Goal: Task Accomplishment & Management: Complete application form

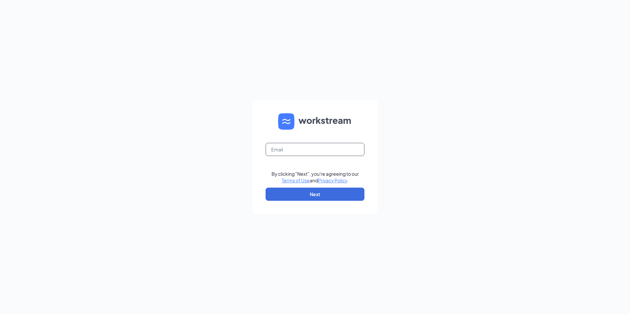
click at [297, 150] on input "text" at bounding box center [315, 149] width 99 height 13
type input "[EMAIL_ADDRESS][DOMAIN_NAME]"
click at [314, 196] on button "Next" at bounding box center [315, 194] width 99 height 13
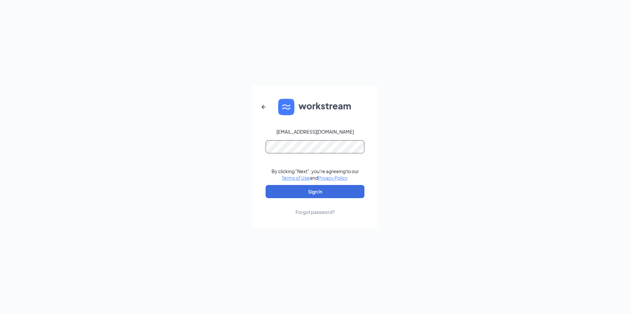
click at [266, 185] on button "Sign In" at bounding box center [315, 191] width 99 height 13
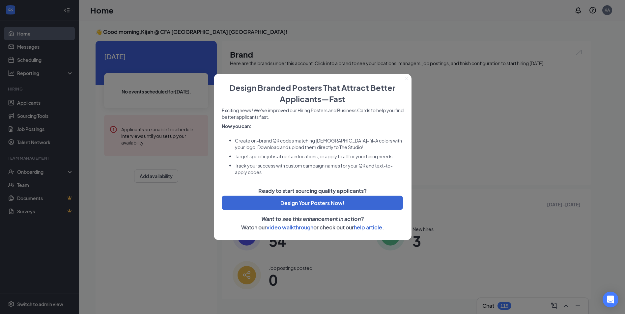
click at [407, 80] on icon "Close" at bounding box center [407, 79] width 4 height 4
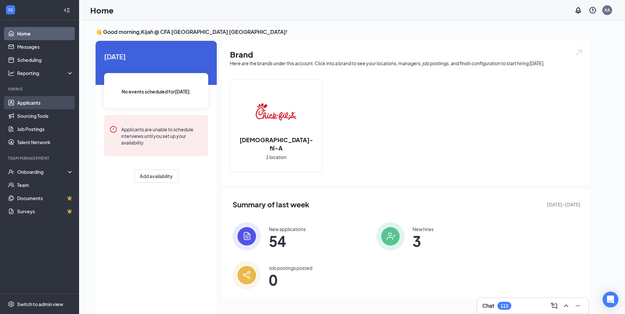
click at [37, 101] on link "Applicants" at bounding box center [45, 102] width 56 height 13
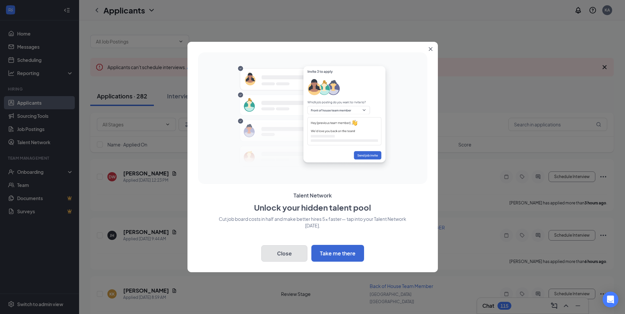
click at [274, 253] on button "Close" at bounding box center [284, 253] width 46 height 16
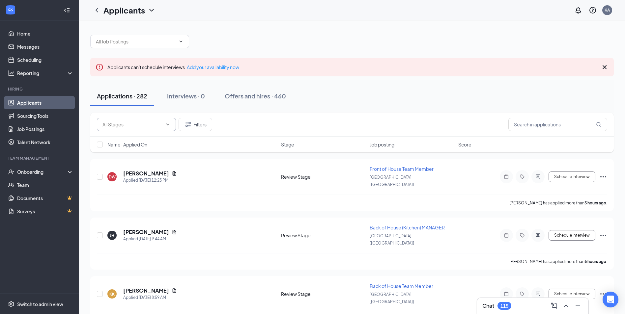
click at [139, 124] on input "text" at bounding box center [132, 124] width 60 height 7
click at [554, 120] on input "text" at bounding box center [557, 124] width 99 height 13
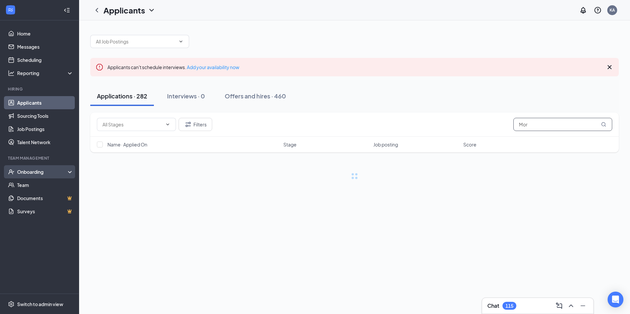
type input "Mor"
click at [28, 177] on div "Onboarding" at bounding box center [39, 171] width 79 height 13
click at [26, 171] on div "Onboarding" at bounding box center [42, 172] width 51 height 7
click at [34, 188] on link "Overview" at bounding box center [45, 185] width 56 height 13
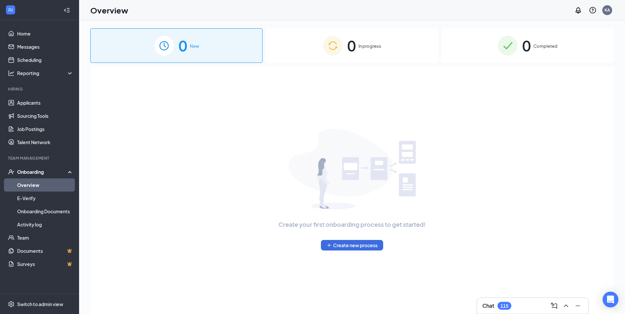
click at [561, 35] on div "0 Completed" at bounding box center [528, 45] width 172 height 35
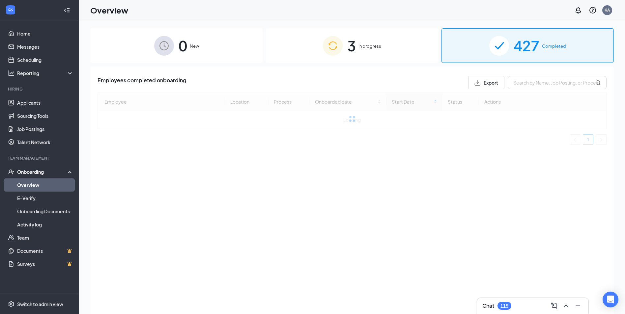
click at [344, 50] on div "3 In progress" at bounding box center [352, 45] width 172 height 35
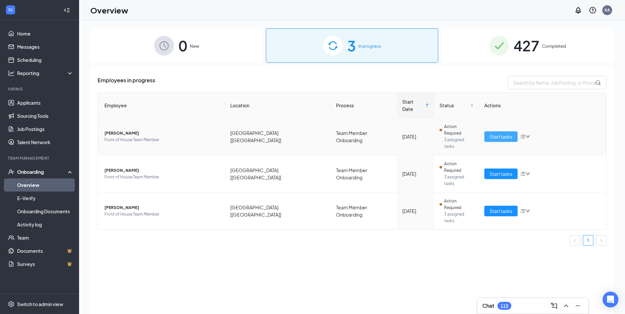
click at [493, 133] on span "Start tasks" at bounding box center [501, 136] width 23 height 7
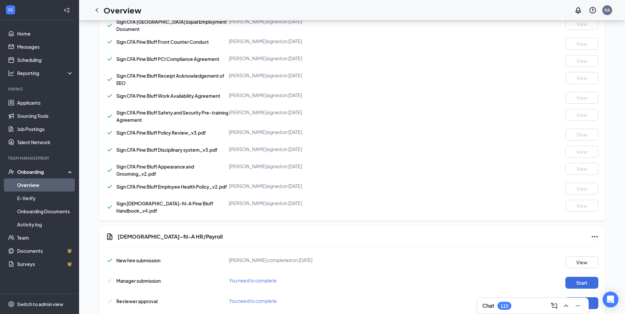
scroll to position [441, 0]
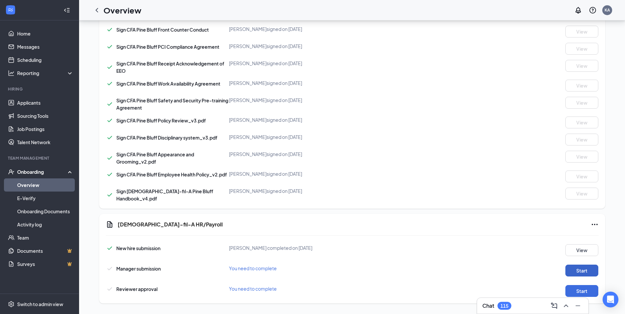
click at [571, 270] on button "Start" at bounding box center [581, 271] width 33 height 12
click at [580, 282] on div "Reviewer approval You need to complete Start" at bounding box center [352, 289] width 493 height 15
click at [580, 289] on button "Start" at bounding box center [581, 291] width 33 height 12
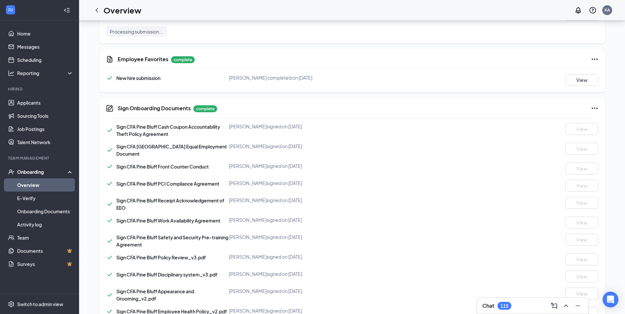
scroll to position [210, 0]
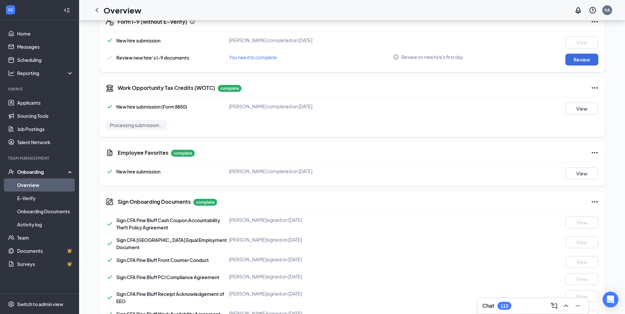
click at [21, 188] on link "Overview" at bounding box center [45, 185] width 56 height 13
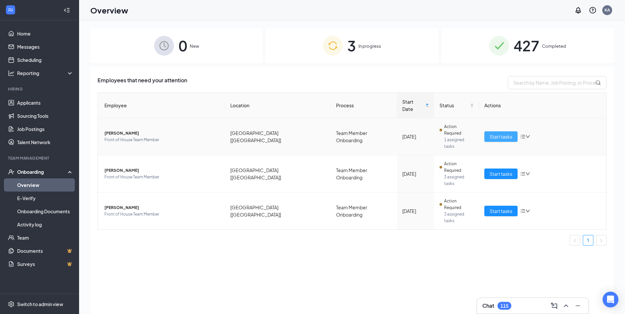
click at [503, 133] on span "Start tasks" at bounding box center [501, 136] width 23 height 7
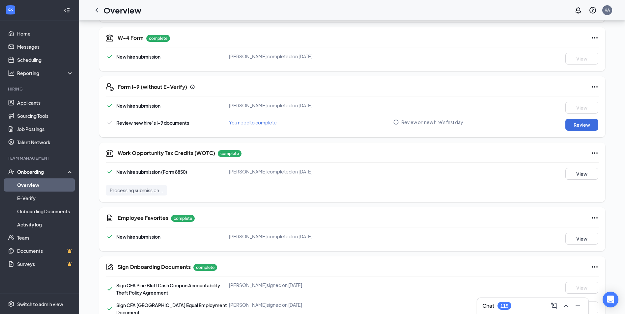
scroll to position [144, 0]
click at [577, 125] on button "Review" at bounding box center [581, 126] width 33 height 12
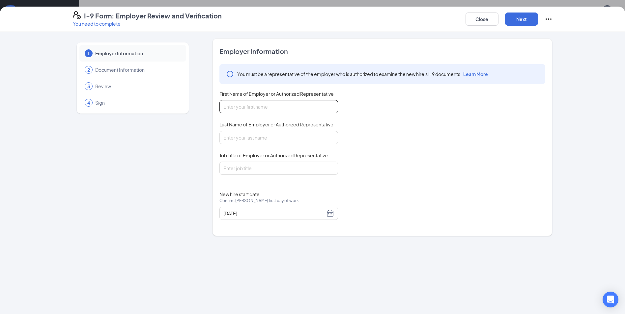
click at [290, 112] on input "First Name of Employer or Authorized Representative" at bounding box center [278, 106] width 119 height 13
type input "Kijah"
type input "f"
type input "F"
type input "e"
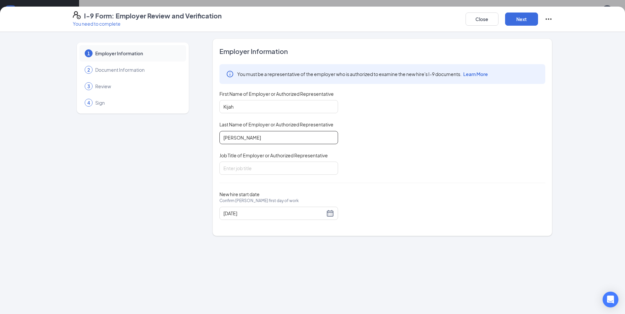
type input "[PERSON_NAME]"
type input "Sr. Director of Operations"
click at [519, 23] on button "Next" at bounding box center [521, 19] width 33 height 13
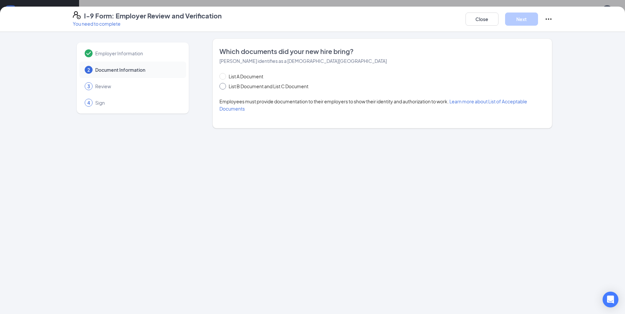
click at [226, 86] on span "List B Document and List C Document" at bounding box center [268, 86] width 85 height 7
click at [224, 86] on input "List B Document and List C Document" at bounding box center [221, 85] width 5 height 5
radio input "true"
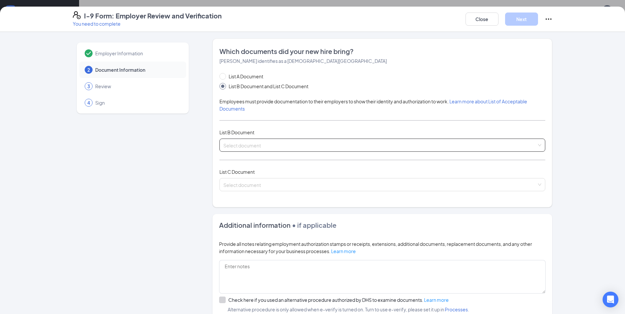
click at [281, 148] on input "search" at bounding box center [379, 144] width 313 height 10
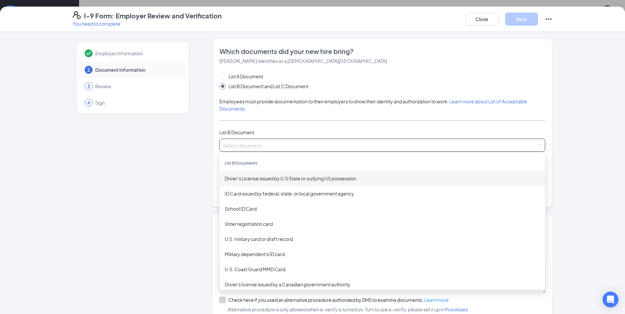
click at [280, 177] on div "Driver’s License issued by U.S State or outlying US possession" at bounding box center [382, 178] width 315 height 7
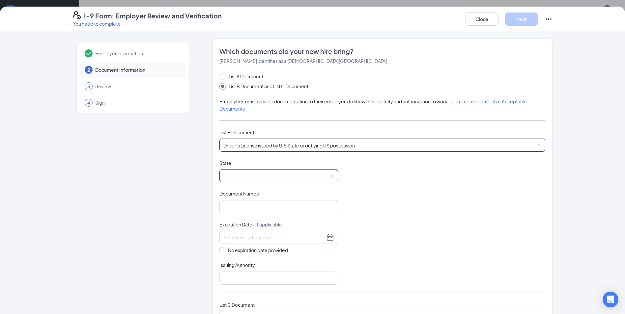
click at [278, 178] on span at bounding box center [278, 176] width 111 height 13
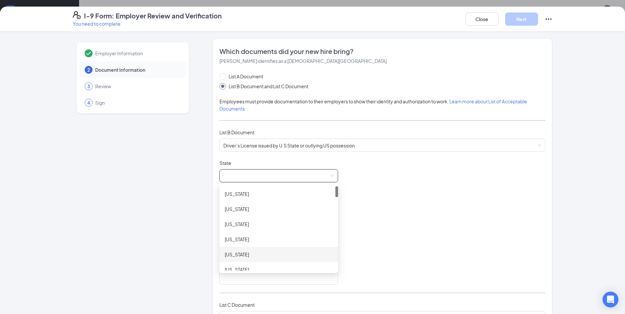
click at [249, 256] on div "[US_STATE]" at bounding box center [279, 254] width 108 height 7
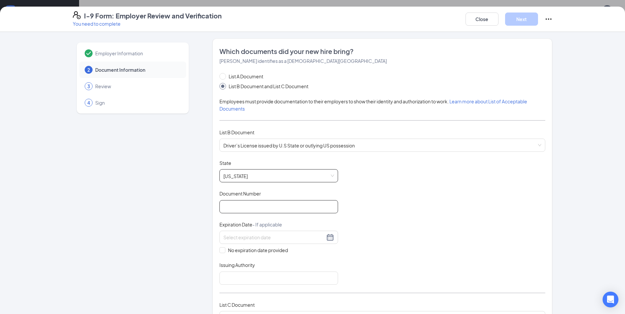
click at [248, 208] on input "Document Number" at bounding box center [278, 206] width 119 height 13
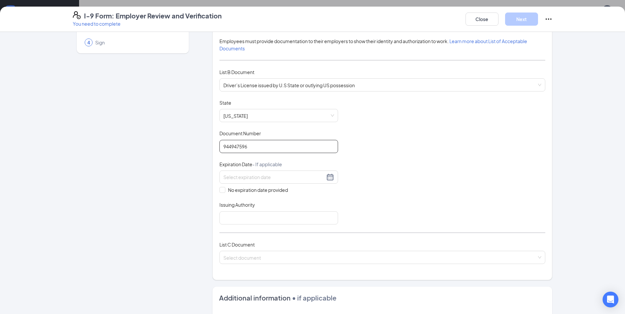
scroll to position [66, 0]
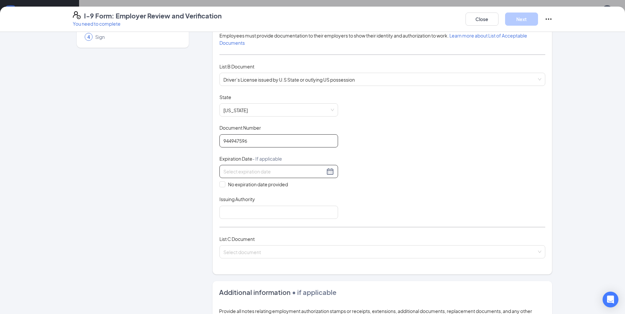
type input "944947596"
click at [271, 170] on input at bounding box center [273, 171] width 101 height 7
click at [273, 239] on div "25" at bounding box center [274, 240] width 8 height 8
type input "[DATE]"
click at [271, 211] on input "Issuing Authority" at bounding box center [278, 212] width 119 height 13
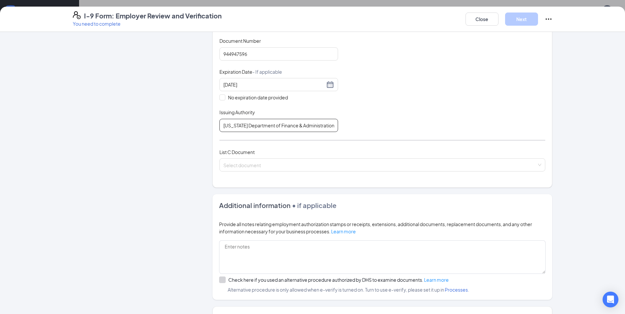
scroll to position [165, 0]
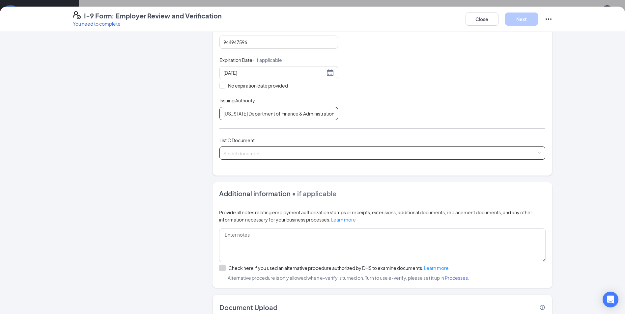
type input "[US_STATE] Department of Finance & Administration"
click at [265, 155] on input "search" at bounding box center [379, 152] width 313 height 10
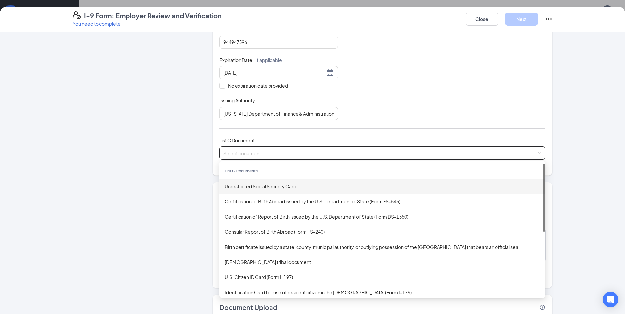
click at [267, 184] on div "Unrestricted Social Security Card" at bounding box center [382, 186] width 315 height 7
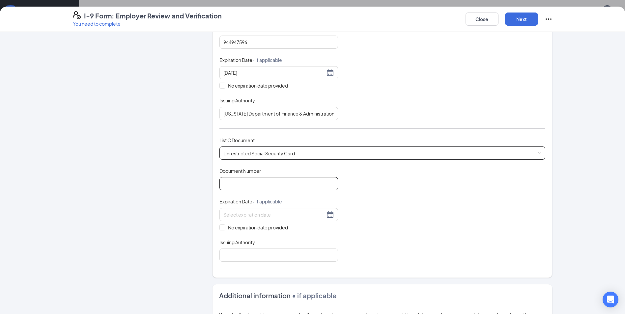
click at [284, 182] on input "Document Number" at bounding box center [278, 183] width 119 height 13
type input "340745173"
click at [221, 226] on input "No expiration date provided" at bounding box center [221, 227] width 5 height 5
checkbox input "true"
click at [237, 254] on input "Issuing Authority" at bounding box center [278, 256] width 119 height 13
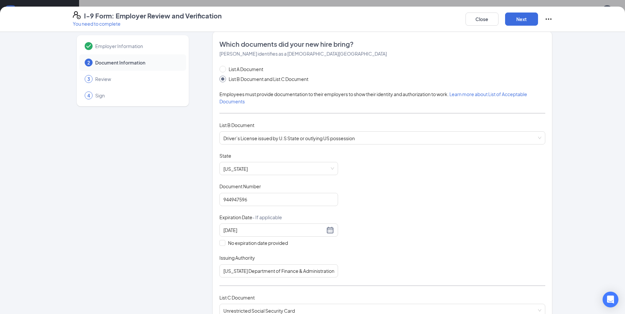
scroll to position [0, 0]
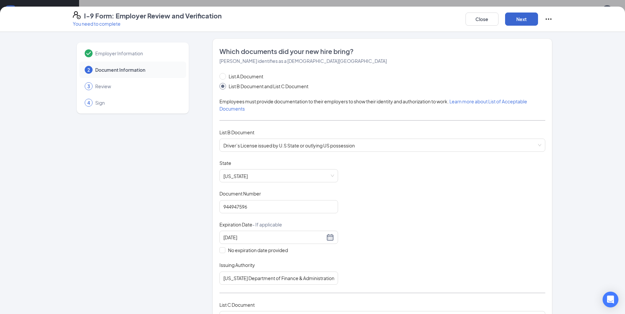
type input "Social Security Administration"
click at [531, 20] on button "Next" at bounding box center [521, 19] width 33 height 13
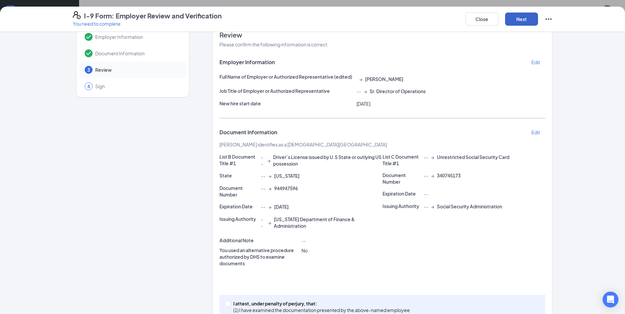
scroll to position [49, 0]
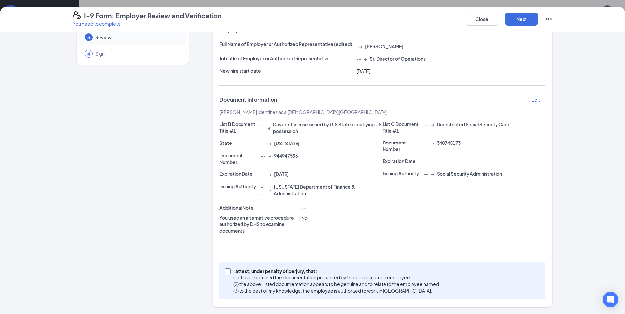
click at [225, 272] on input "I attest, under penalty of [PERSON_NAME], that: (1) I have examined the documen…" at bounding box center [227, 271] width 5 height 5
checkbox input "true"
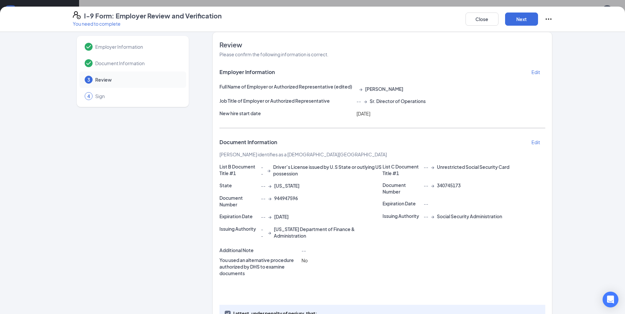
scroll to position [0, 0]
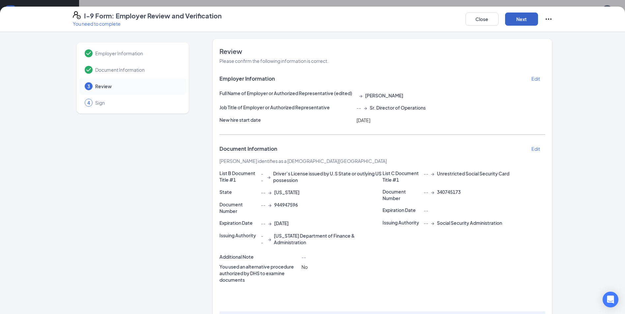
click at [517, 25] on button "Next" at bounding box center [521, 19] width 33 height 13
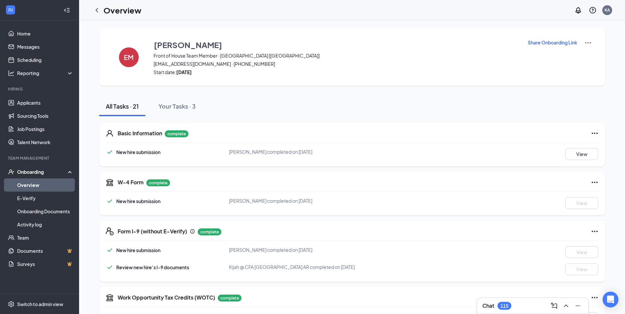
click at [30, 184] on link "Overview" at bounding box center [45, 185] width 56 height 13
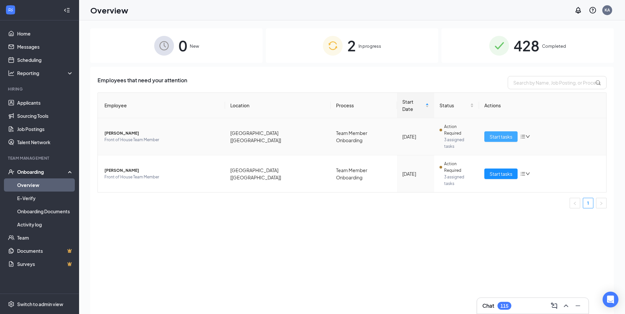
click at [506, 133] on span "Start tasks" at bounding box center [501, 136] width 23 height 7
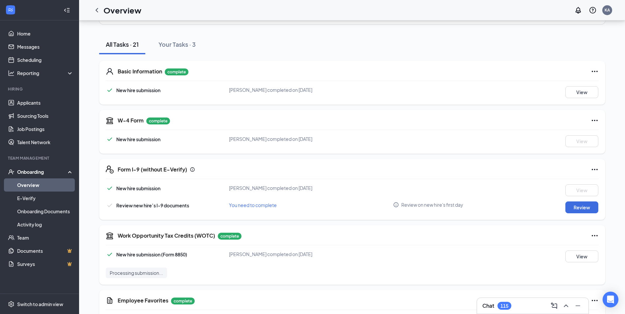
scroll to position [66, 0]
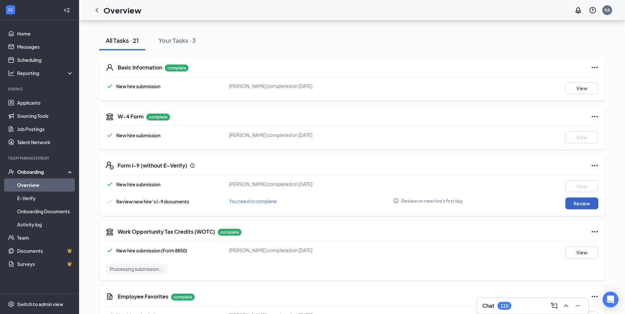
click at [590, 209] on button "Review" at bounding box center [581, 204] width 33 height 12
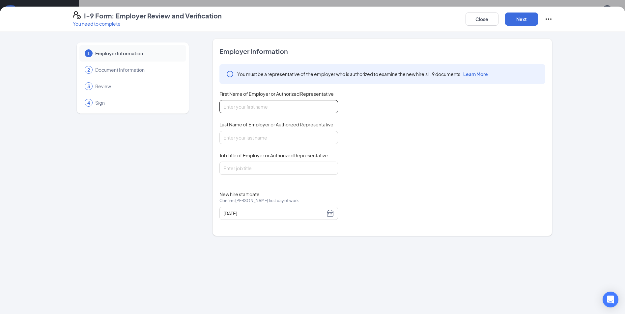
click at [285, 106] on input "First Name of Employer or Authorized Representative" at bounding box center [278, 106] width 119 height 13
type input "Kijah"
type input "[PERSON_NAME]"
type input "Sr. Director of Operations"
click at [519, 21] on button "Next" at bounding box center [521, 19] width 33 height 13
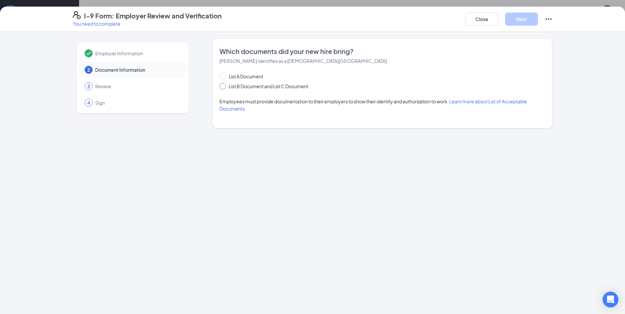
click at [224, 89] on span at bounding box center [222, 86] width 7 height 7
click at [224, 88] on input "List B Document and List C Document" at bounding box center [221, 85] width 5 height 5
radio input "true"
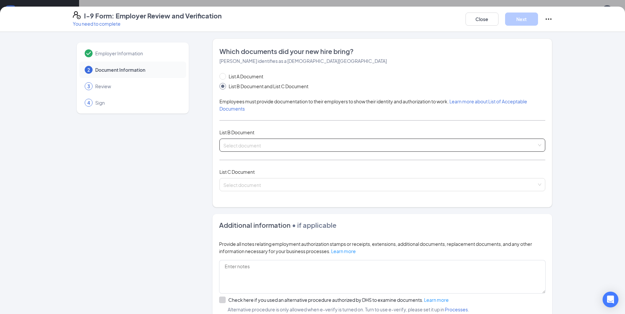
click at [271, 152] on div "Select document" at bounding box center [382, 145] width 326 height 13
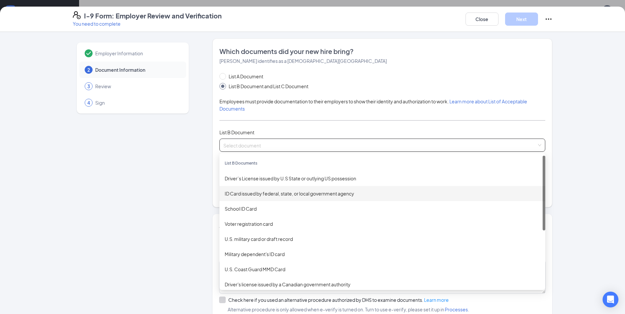
click at [250, 192] on div "ID Card issued by federal, state, or local government agency" at bounding box center [382, 193] width 315 height 7
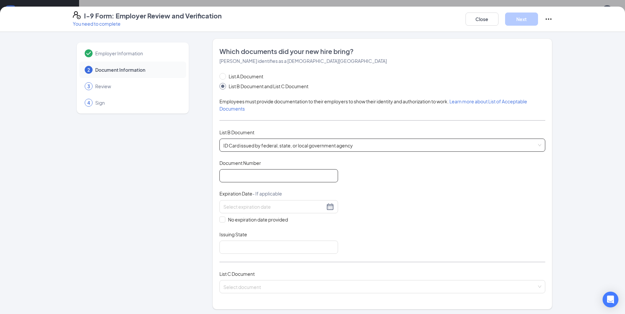
click at [254, 172] on input "Document Number" at bounding box center [278, 175] width 119 height 13
type input "945929311"
click at [295, 207] on input at bounding box center [273, 206] width 101 height 7
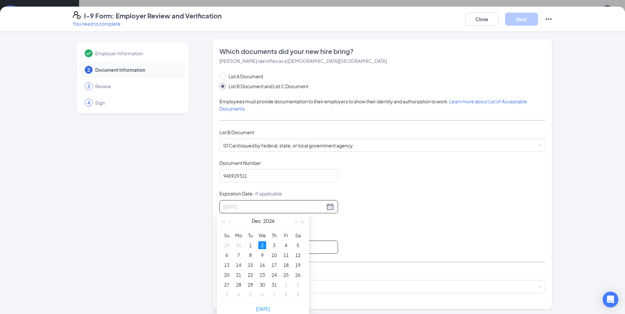
drag, startPoint x: 259, startPoint y: 244, endPoint x: 263, endPoint y: 244, distance: 3.4
click at [260, 244] on div "2" at bounding box center [262, 246] width 8 height 8
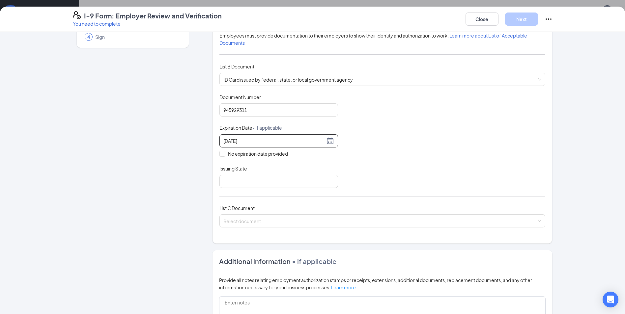
scroll to position [99, 0]
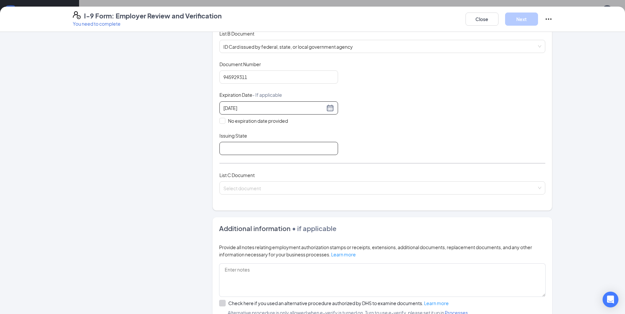
type input "[DATE]"
click at [277, 151] on input "Issuing State" at bounding box center [278, 148] width 119 height 13
type input "[US_STATE]"
click at [461, 132] on div "Document Title ID Card issued by federal, state, or local government agency Doc…" at bounding box center [382, 108] width 326 height 94
click at [308, 185] on input "search" at bounding box center [379, 187] width 313 height 10
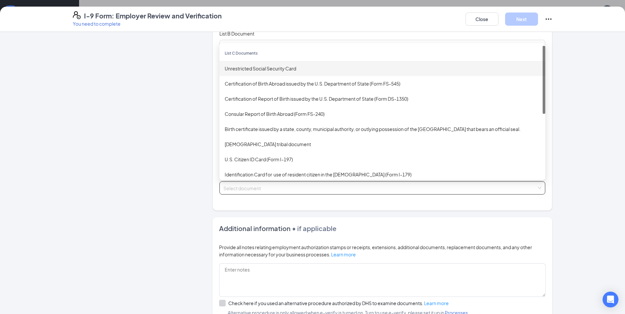
click at [264, 71] on div "Unrestricted Social Security Card" at bounding box center [382, 68] width 315 height 7
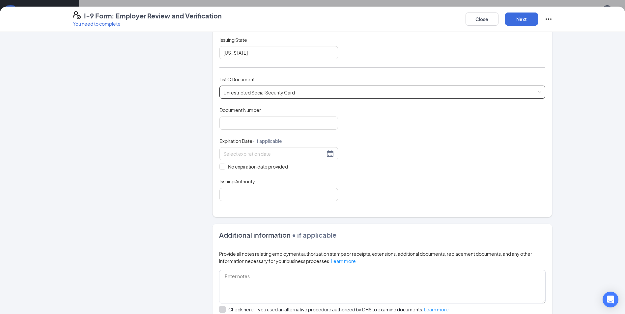
scroll to position [198, 0]
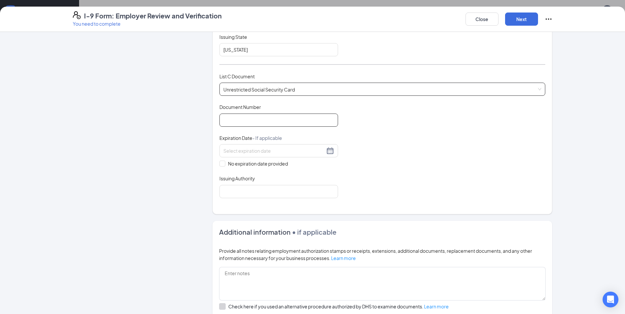
click at [265, 124] on input "Document Number" at bounding box center [278, 120] width 119 height 13
type input "302116203"
click at [222, 165] on span at bounding box center [222, 164] width 6 height 6
click at [222, 165] on input "No expiration date provided" at bounding box center [221, 163] width 5 height 5
checkbox input "true"
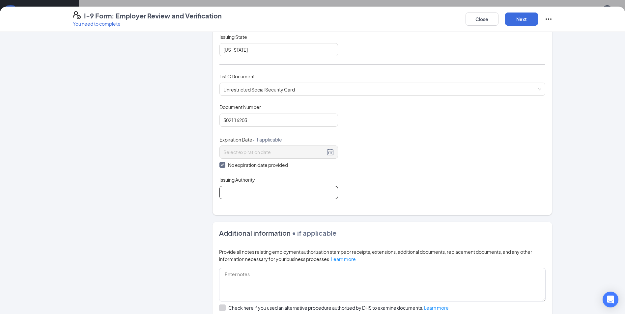
click at [238, 191] on input "Issuing Authority" at bounding box center [278, 192] width 119 height 13
type input "Social Security Administration"
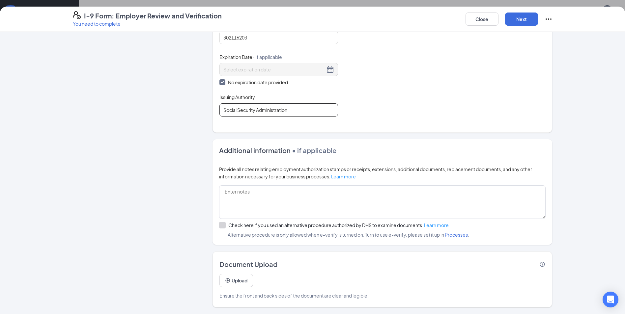
scroll to position [165, 0]
click at [522, 18] on button "Next" at bounding box center [521, 19] width 33 height 13
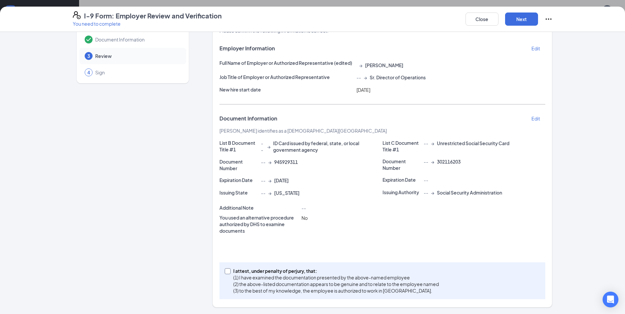
click at [228, 273] on span at bounding box center [228, 272] width 6 height 6
click at [228, 273] on input "I attest, under penalty of [PERSON_NAME], that: (1) I have examined the documen…" at bounding box center [227, 271] width 5 height 5
checkbox input "true"
click at [513, 16] on button "Next" at bounding box center [521, 19] width 33 height 13
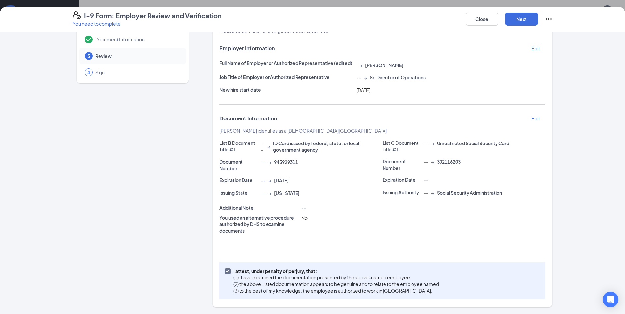
scroll to position [0, 0]
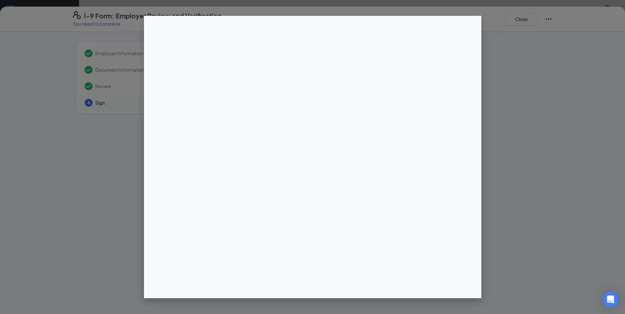
click at [466, 14] on div at bounding box center [312, 157] width 625 height 314
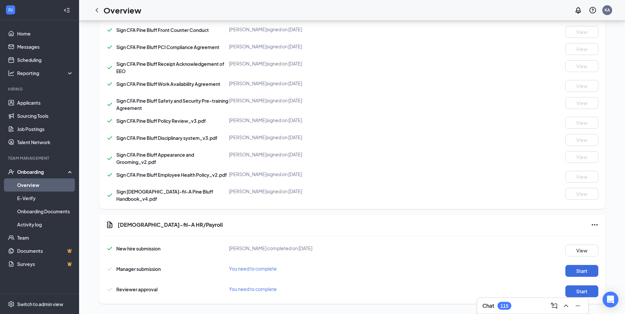
scroll to position [441, 0]
click at [572, 268] on button "Start" at bounding box center [581, 271] width 33 height 12
click at [579, 286] on button "Start" at bounding box center [581, 291] width 33 height 12
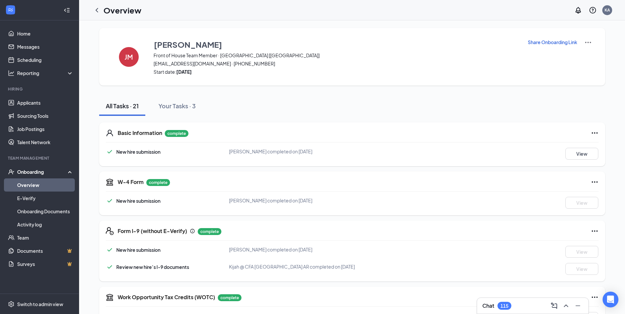
scroll to position [0, 0]
click at [23, 185] on link "Overview" at bounding box center [45, 185] width 56 height 13
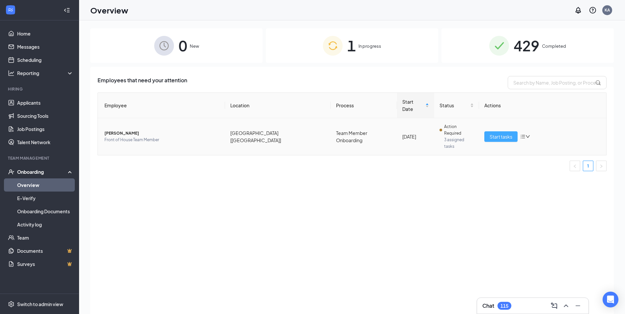
click at [504, 133] on span "Start tasks" at bounding box center [501, 136] width 23 height 7
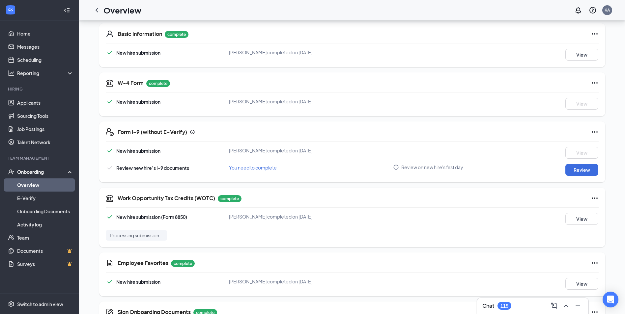
scroll to position [99, 0]
click at [588, 172] on button "Review" at bounding box center [581, 171] width 33 height 12
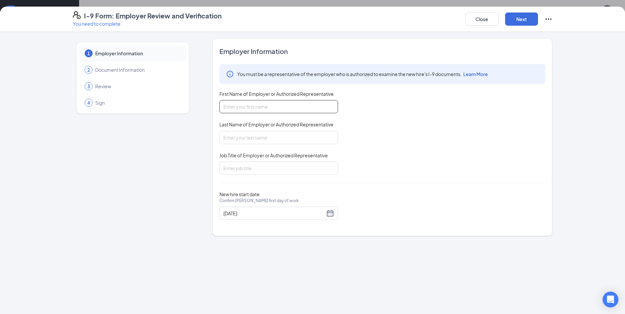
click at [294, 110] on input "First Name of Employer or Authorized Representative" at bounding box center [278, 106] width 119 height 13
type input "Kijah"
type input "[PERSON_NAME]"
type input "Sr. Director of Operations"
click at [530, 17] on button "Next" at bounding box center [521, 19] width 33 height 13
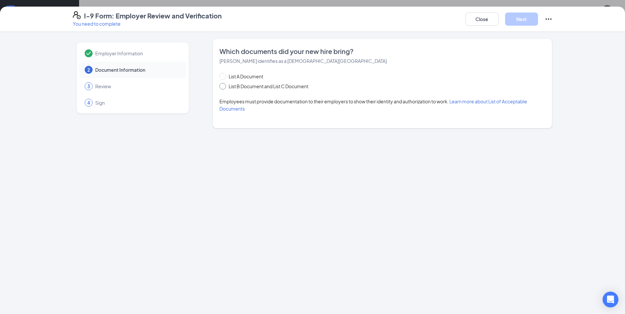
click at [225, 86] on span at bounding box center [222, 86] width 7 height 7
click at [224, 86] on input "List B Document and List C Document" at bounding box center [221, 85] width 5 height 5
radio input "true"
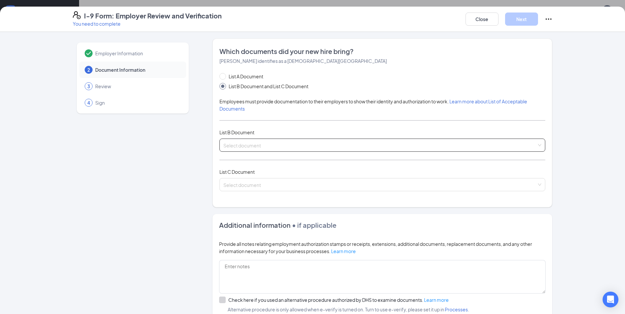
click at [263, 143] on input "search" at bounding box center [379, 144] width 313 height 10
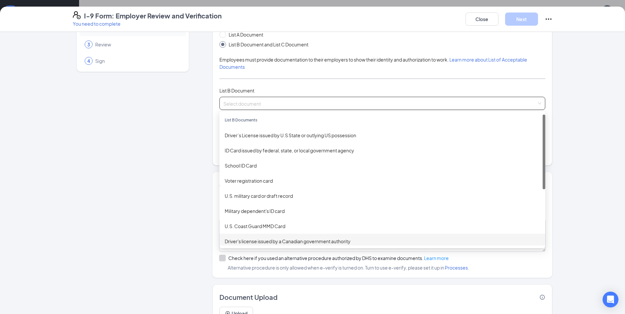
scroll to position [0, 0]
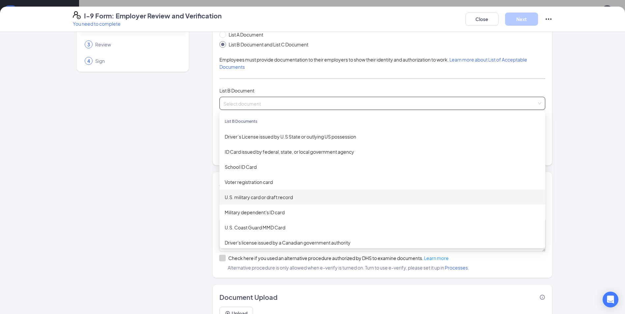
click at [150, 175] on div "Employer Information 2 Document Information 3 Review 4 Sign" at bounding box center [133, 169] width 120 height 344
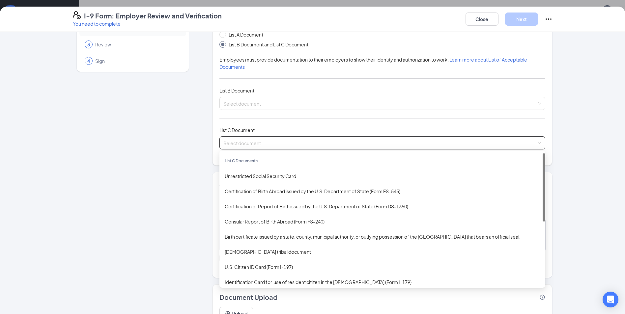
click at [258, 145] on input "search" at bounding box center [379, 142] width 313 height 10
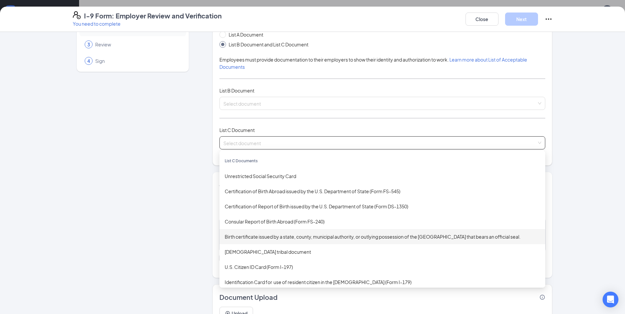
click at [297, 238] on div "Birth certificate issued by a state, county, municipal authority, or outlying p…" at bounding box center [382, 236] width 315 height 7
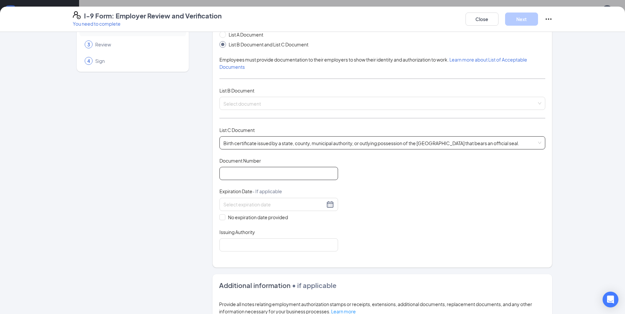
click at [276, 172] on input "Document Number" at bounding box center [278, 173] width 119 height 13
drag, startPoint x: 265, startPoint y: 173, endPoint x: 130, endPoint y: 171, distance: 135.1
click at [132, 173] on div "Employer Information 2 Document Information 3 Review 4 Sign Which documents did…" at bounding box center [313, 220] width 480 height 446
type input "[CREDIT_CARD_NUMBER]"
click at [225, 218] on span "No expiration date provided" at bounding box center [257, 217] width 65 height 7
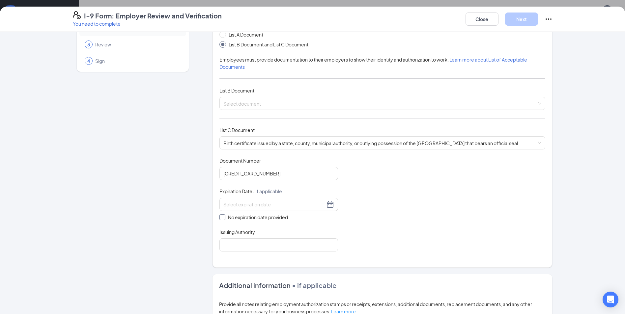
click at [224, 218] on input "No expiration date provided" at bounding box center [221, 217] width 5 height 5
checkbox input "true"
click at [258, 252] on input "Issuing Authority" at bounding box center [278, 246] width 119 height 13
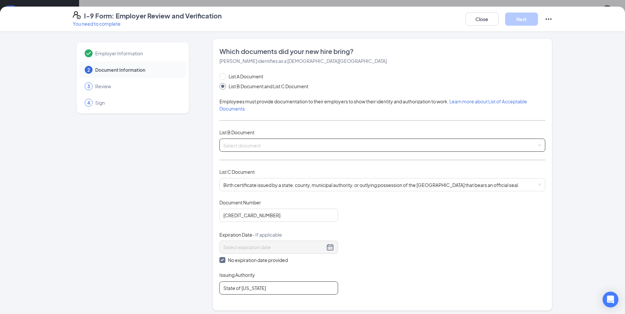
type input "State of [US_STATE]"
click at [265, 146] on input "search" at bounding box center [379, 144] width 313 height 10
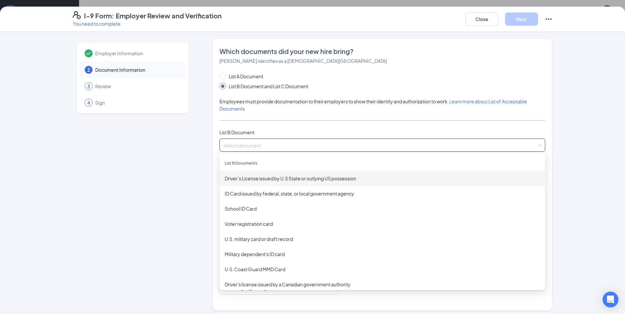
click at [269, 176] on div "Driver’s License issued by U.S State or outlying US possession" at bounding box center [382, 178] width 315 height 7
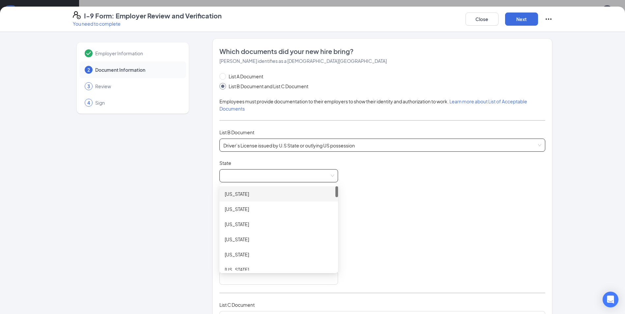
click at [252, 178] on span at bounding box center [278, 176] width 111 height 13
click at [239, 257] on div "[US_STATE]" at bounding box center [279, 254] width 108 height 7
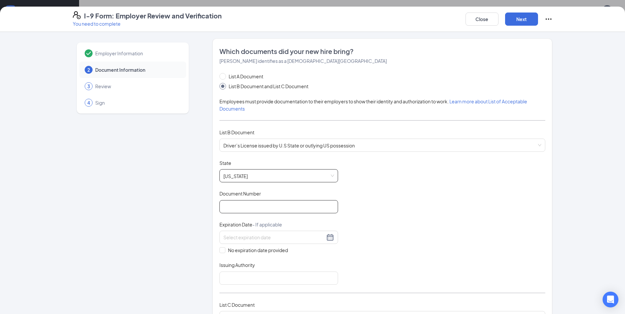
click at [244, 209] on input "Document Number" at bounding box center [278, 206] width 119 height 13
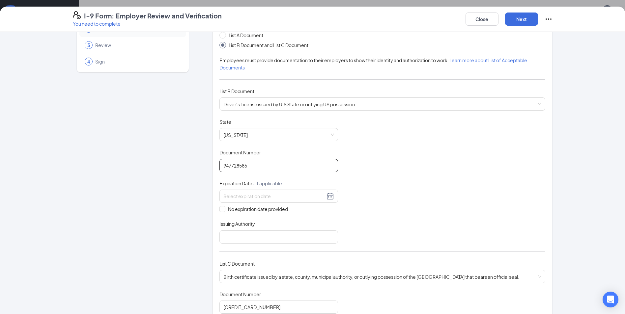
scroll to position [66, 0]
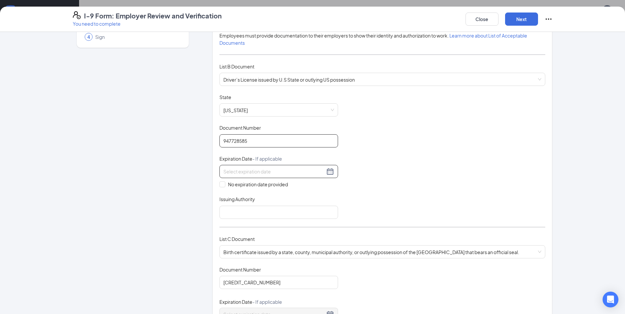
type input "947728585"
click at [250, 168] on div at bounding box center [278, 172] width 111 height 8
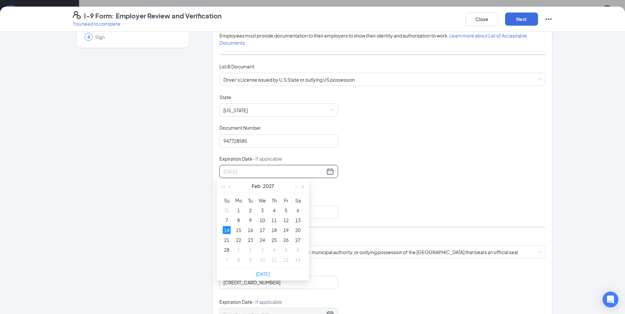
click at [226, 232] on div "14" at bounding box center [227, 230] width 8 height 8
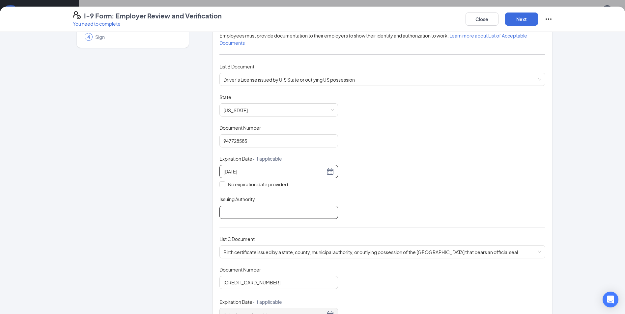
type input "[DATE]"
click at [243, 209] on input "Issuing Authority" at bounding box center [278, 212] width 119 height 13
type input "[US_STATE]"
click at [399, 200] on div "Document Title Driver’s License issued by U.S State or outlying US possession S…" at bounding box center [382, 156] width 326 height 125
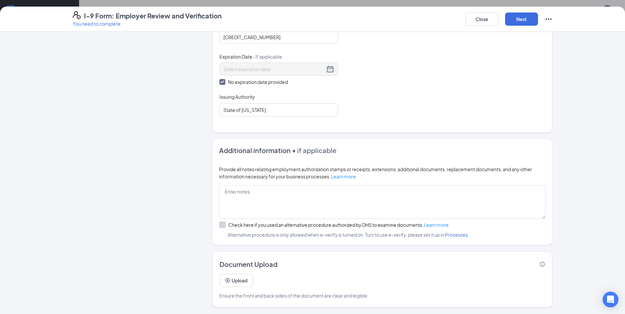
scroll to position [99, 0]
click at [523, 23] on button "Next" at bounding box center [521, 19] width 33 height 13
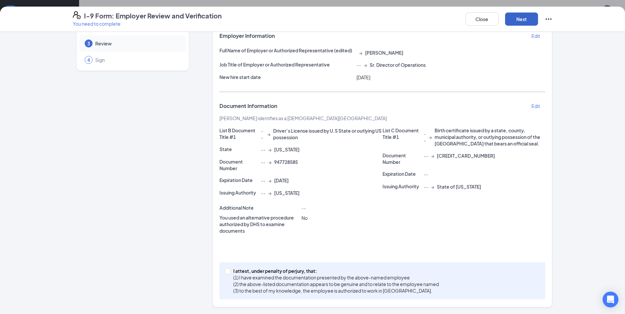
click at [523, 22] on button "Next" at bounding box center [521, 19] width 33 height 13
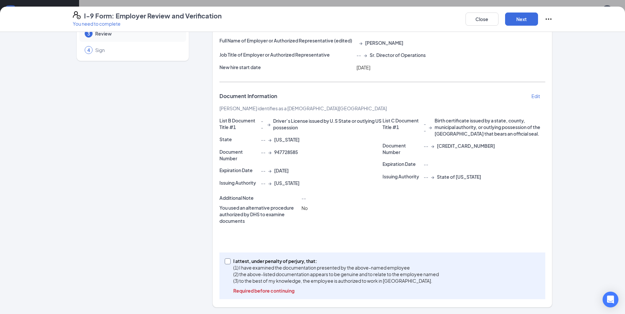
click at [227, 263] on span at bounding box center [228, 262] width 6 height 6
click at [227, 263] on input "I attest, under penalty of [PERSON_NAME], that: (1) I have examined the documen…" at bounding box center [227, 261] width 5 height 5
checkbox input "true"
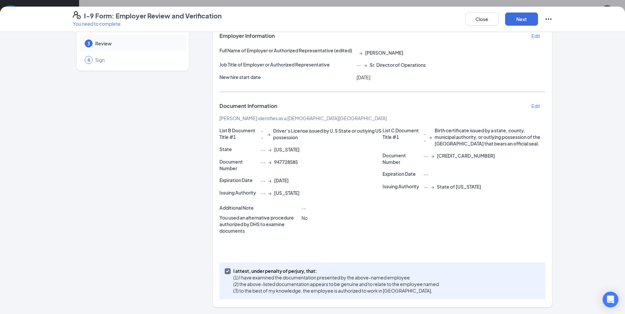
scroll to position [43, 0]
click at [529, 1] on div "I-9 Form: Employer Review and Verification You need to complete Close Next Empl…" at bounding box center [312, 157] width 625 height 314
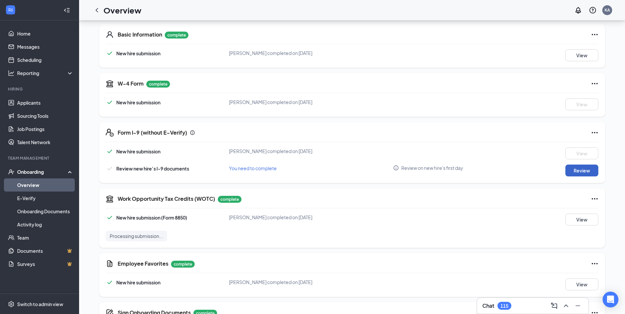
click at [574, 168] on button "Review" at bounding box center [581, 171] width 33 height 12
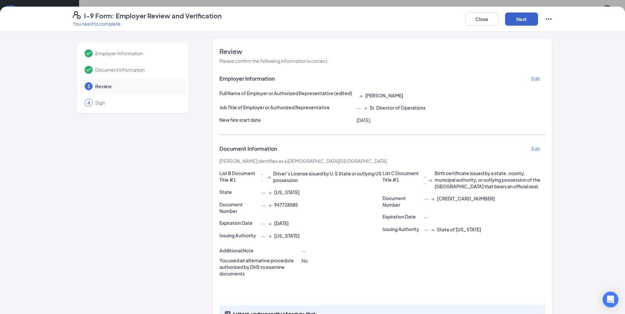
click at [524, 21] on button "Next" at bounding box center [521, 19] width 33 height 13
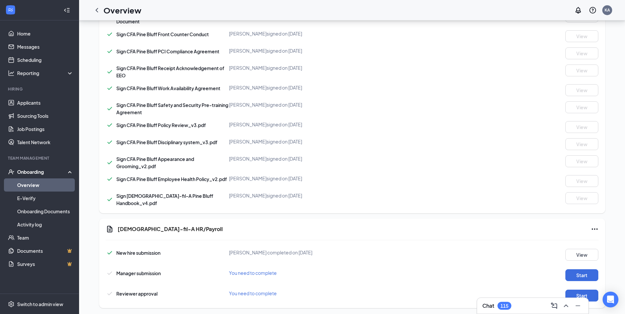
scroll to position [441, 0]
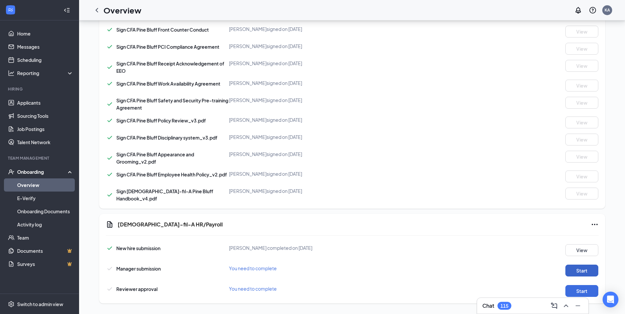
click at [584, 266] on button "Start" at bounding box center [581, 271] width 33 height 12
click at [584, 287] on button "Start" at bounding box center [581, 291] width 33 height 12
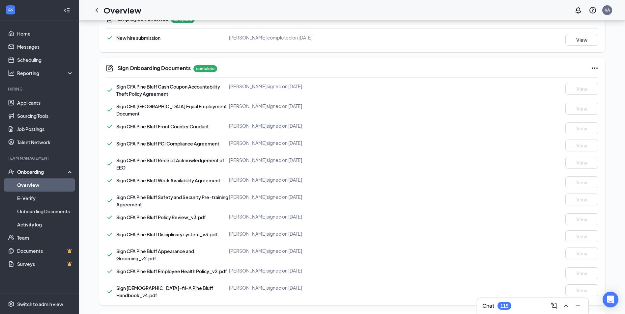
scroll to position [342, 0]
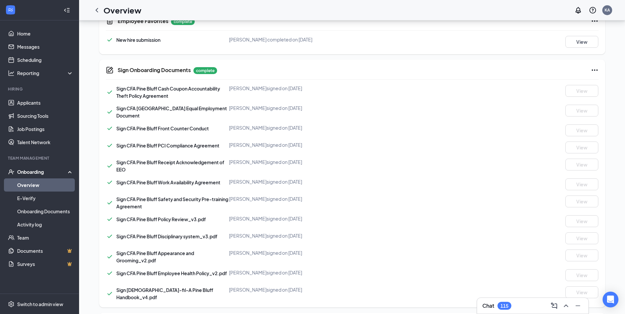
click at [591, 71] on icon "Ellipses" at bounding box center [595, 70] width 8 height 8
click at [614, 81] on div "AL [PERSON_NAME] Front of House Team Member · [GEOGRAPHIC_DATA] [AR] [EMAIL_ADD…" at bounding box center [352, 47] width 546 height 737
click at [109, 127] on icon "Checkmark" at bounding box center [109, 128] width 5 height 3
click at [112, 72] on icon "CompanyDocumentIcon" at bounding box center [110, 70] width 8 height 8
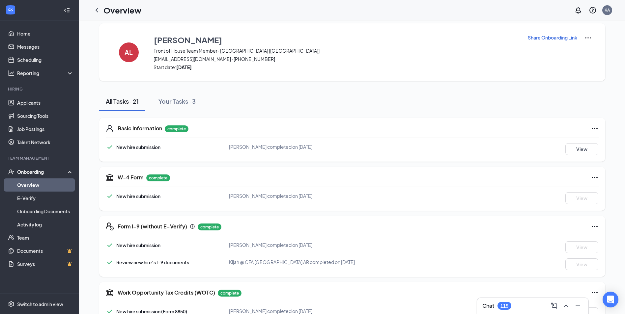
scroll to position [0, 0]
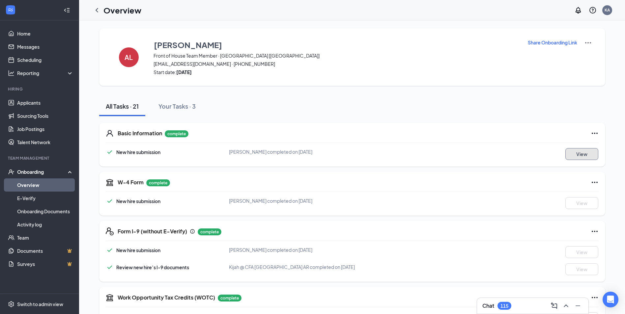
click at [596, 157] on button "View" at bounding box center [581, 154] width 33 height 12
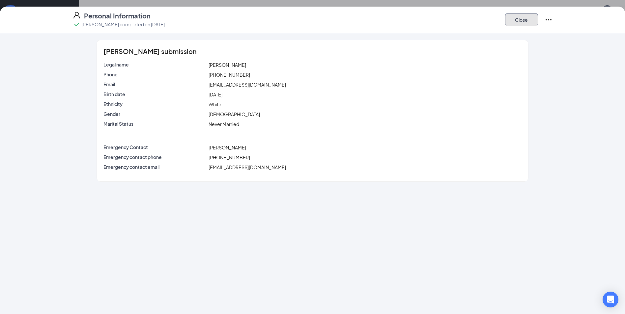
click at [529, 23] on button "Close" at bounding box center [521, 19] width 33 height 13
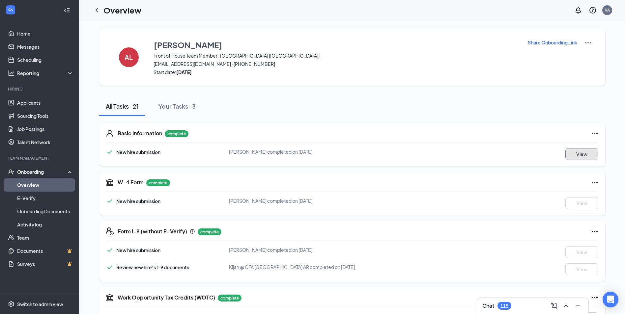
click at [582, 158] on button "View" at bounding box center [581, 154] width 33 height 12
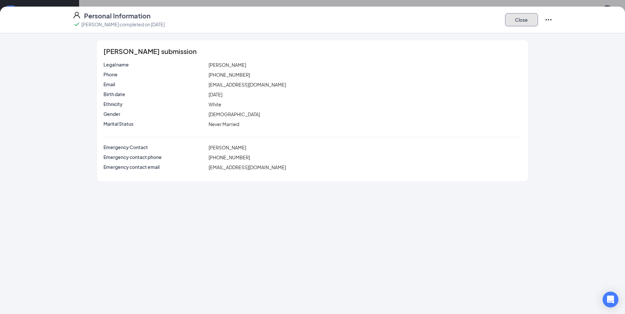
click at [525, 20] on button "Close" at bounding box center [521, 19] width 33 height 13
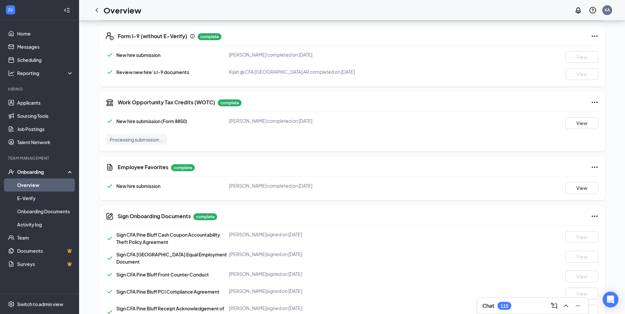
scroll to position [198, 0]
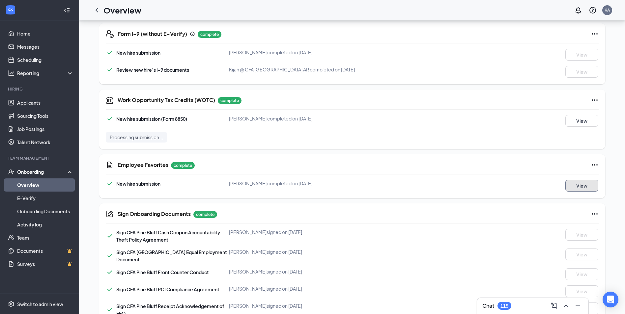
click at [581, 191] on button "View" at bounding box center [581, 186] width 33 height 12
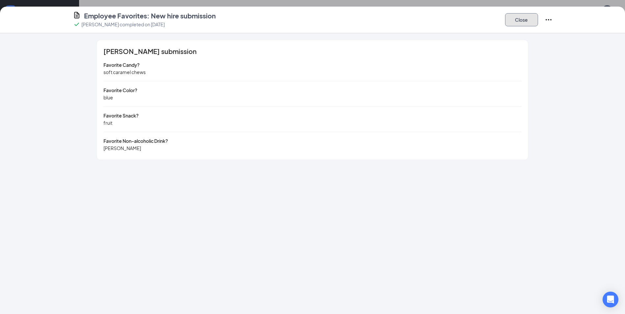
click at [528, 20] on button "Close" at bounding box center [521, 19] width 33 height 13
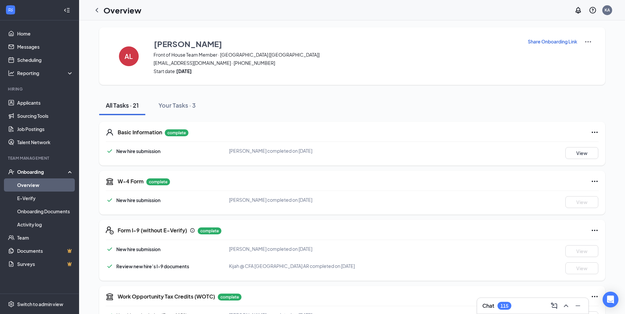
scroll to position [0, 0]
click at [38, 187] on link "Overview" at bounding box center [45, 185] width 56 height 13
